Goal: Navigation & Orientation: Find specific page/section

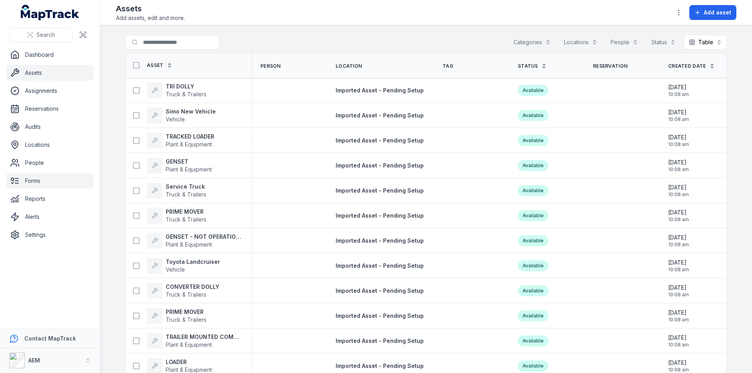
click at [34, 177] on link "Forms" at bounding box center [49, 181] width 87 height 16
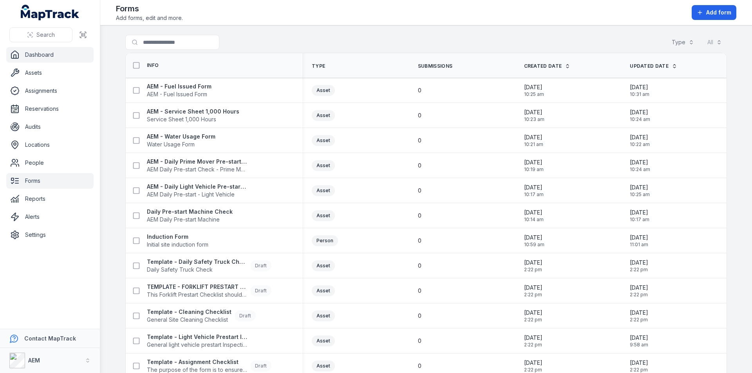
click at [34, 56] on link "Dashboard" at bounding box center [49, 55] width 87 height 16
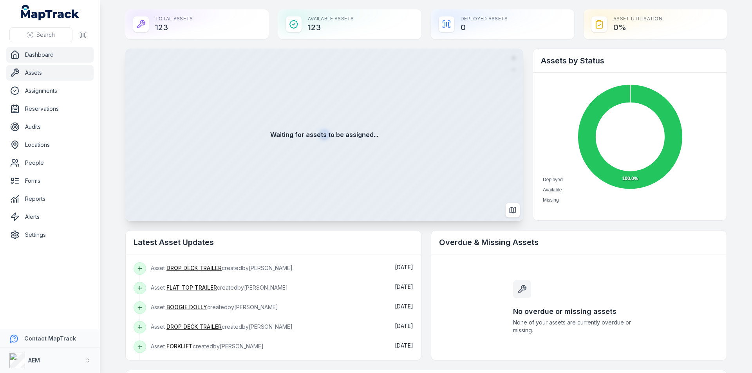
click at [35, 71] on link "Assets" at bounding box center [49, 73] width 87 height 16
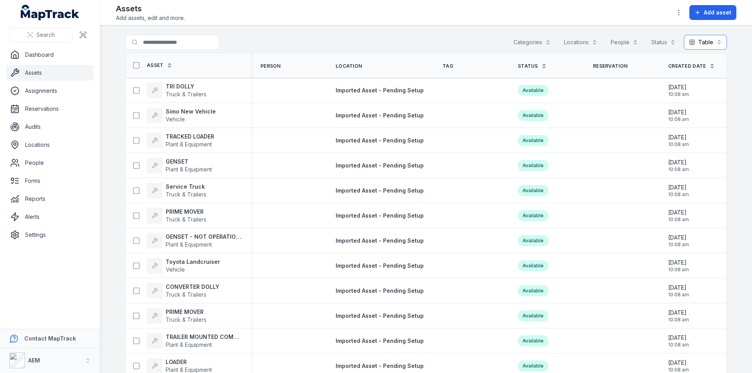
click at [721, 44] on button "Table *****" at bounding box center [705, 42] width 43 height 15
click at [679, 14] on div "Toggle Navigation Assets Add assets, edit and more. Add asset Search for assets…" at bounding box center [426, 186] width 652 height 373
click at [679, 11] on icon "button" at bounding box center [679, 13] width 8 height 8
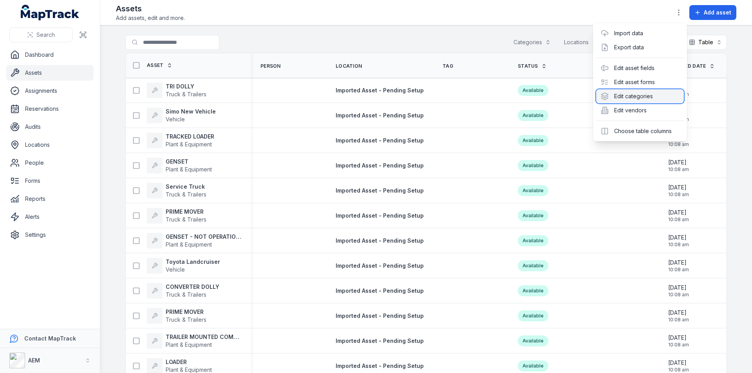
click at [639, 94] on div "Edit categories" at bounding box center [640, 96] width 88 height 14
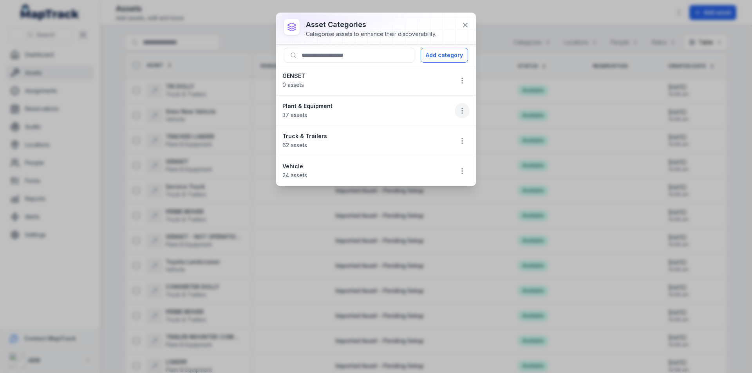
click at [460, 110] on icon "button" at bounding box center [462, 111] width 8 height 8
click at [299, 107] on li "Plant & Equipment 37 assets" at bounding box center [376, 111] width 200 height 31
click at [465, 28] on icon at bounding box center [465, 25] width 8 height 8
